Goal: Task Accomplishment & Management: Manage account settings

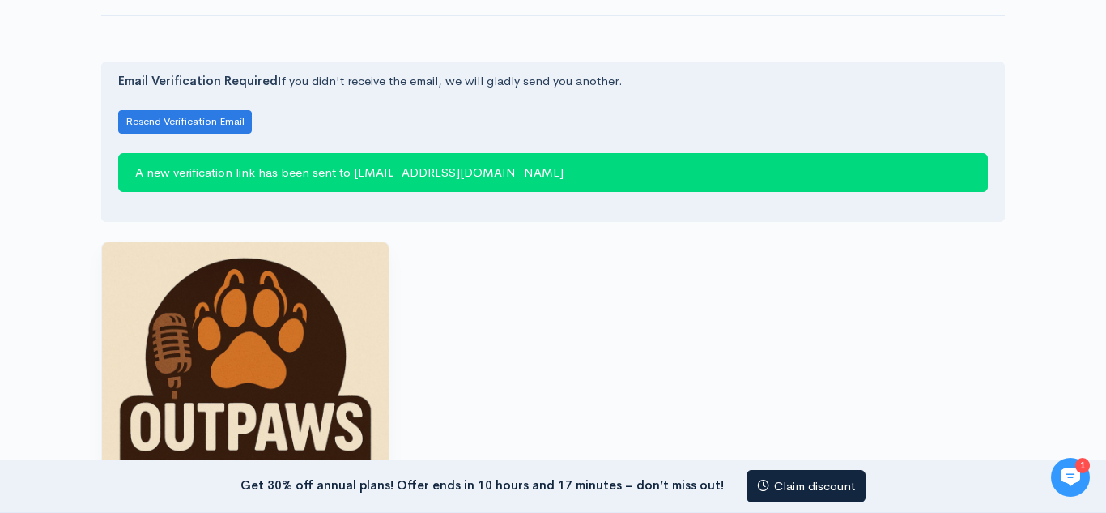
scroll to position [81, 0]
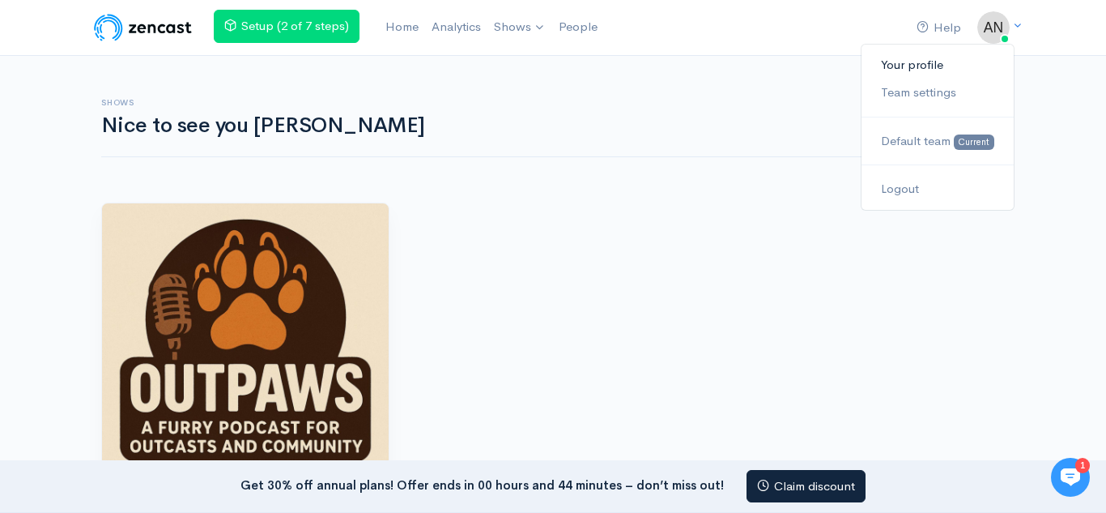
click at [976, 69] on link "Your profile" at bounding box center [938, 65] width 152 height 28
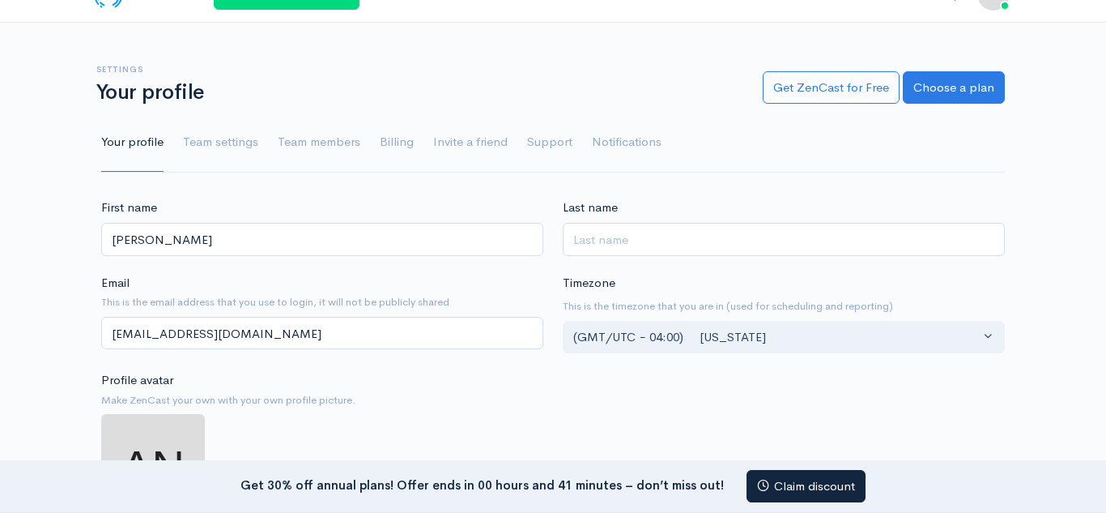
scroll to position [138, 0]
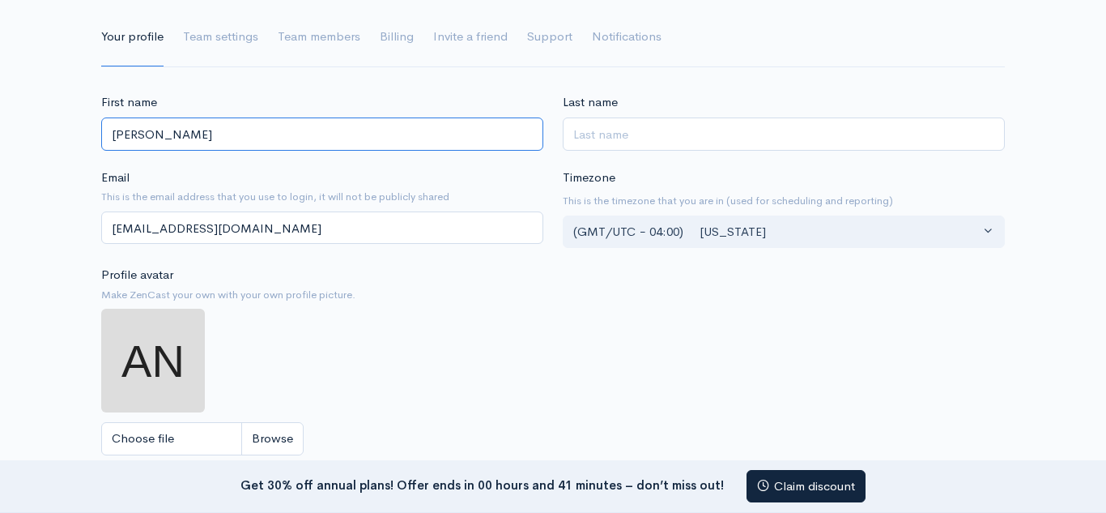
click at [419, 136] on input "Anthony" at bounding box center [322, 133] width 442 height 33
type input "A"
type input "Avo"
click at [611, 140] on input "Last name" at bounding box center [784, 133] width 442 height 33
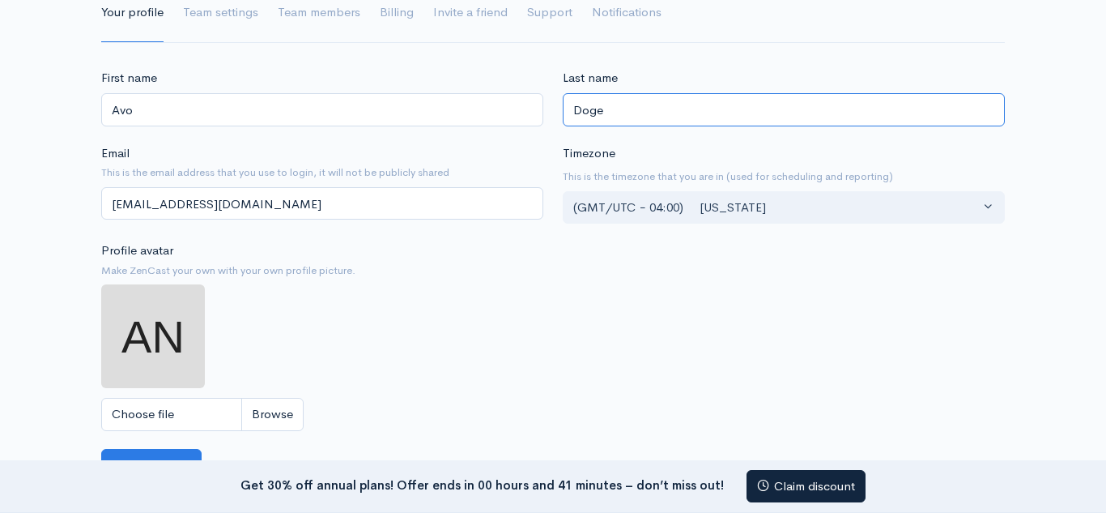
scroll to position [164, 0]
type input "Doge"
click at [272, 415] on input "Choose file" at bounding box center [202, 413] width 202 height 33
type input "C:\fakepath\MPXmBJnC_400x400.jpg"
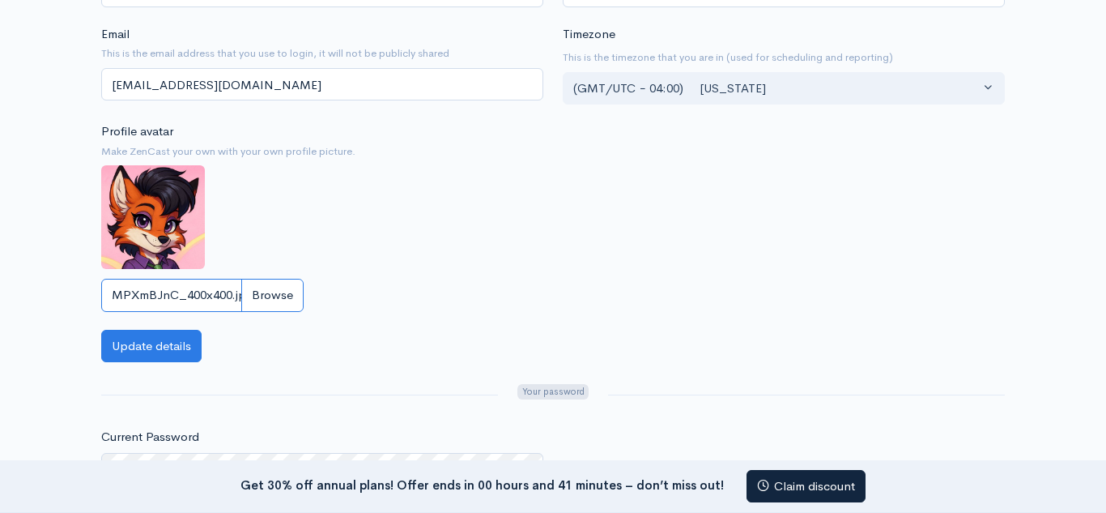
scroll to position [295, 0]
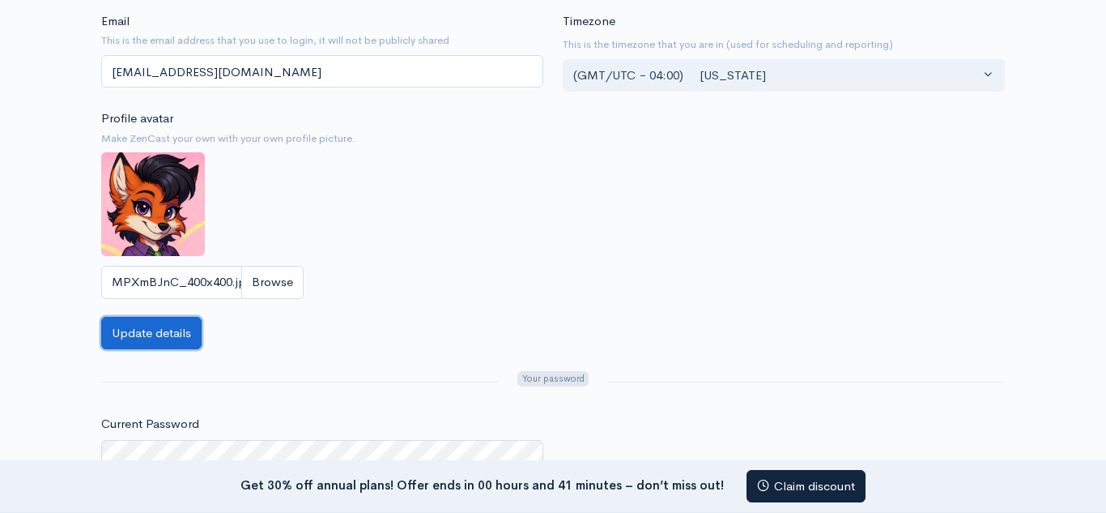
click at [168, 328] on button "Update details" at bounding box center [151, 333] width 100 height 33
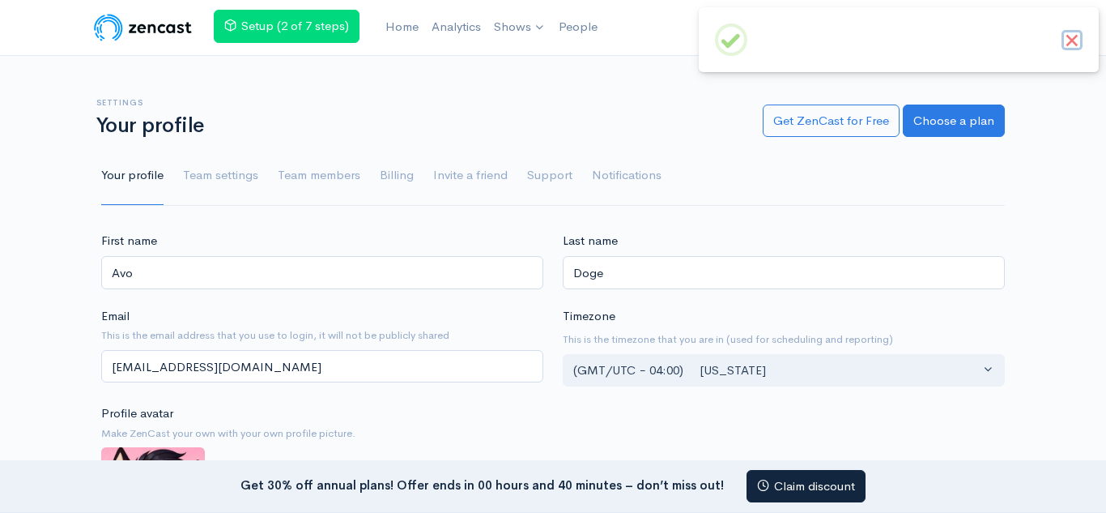
click at [1070, 33] on button "×" at bounding box center [1072, 40] width 21 height 21
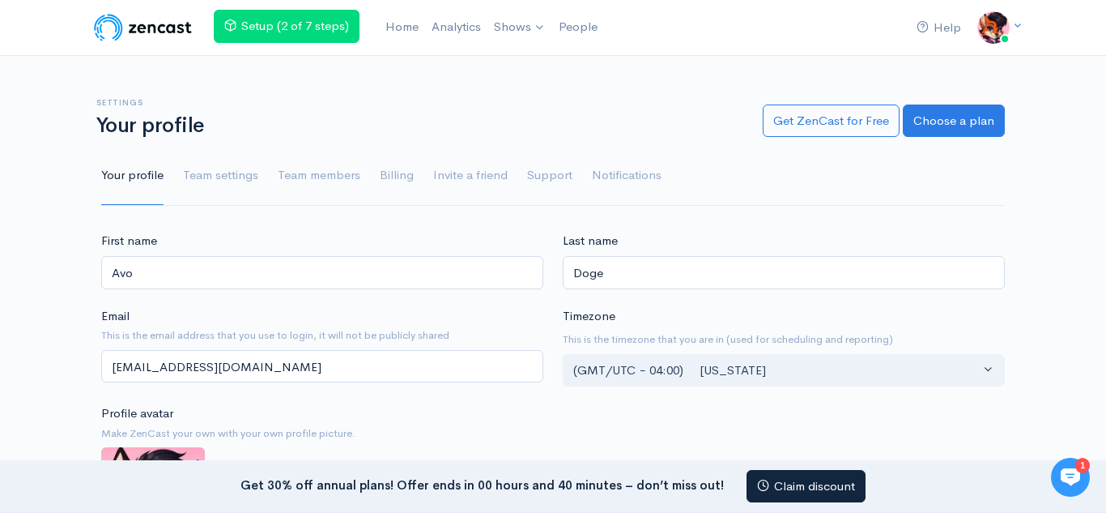
click at [165, 33] on img at bounding box center [143, 27] width 103 height 32
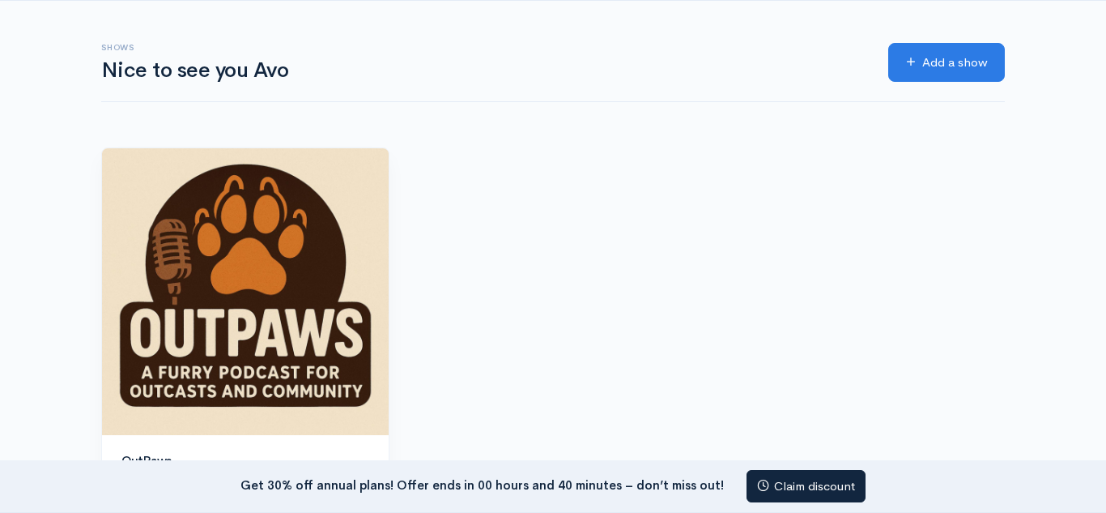
scroll to position [53, 0]
